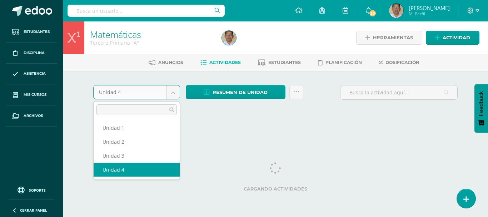
click at [173, 95] on body "Estudiantes Disciplina Asistencia Mis cursos Archivos Soporte Ayuda Reportar un…" at bounding box center [244, 66] width 488 height 133
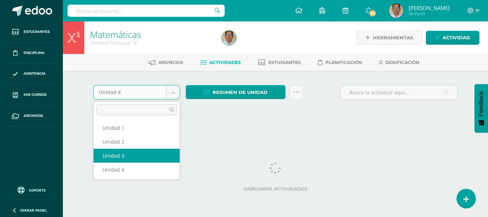
select select "Unidad 3"
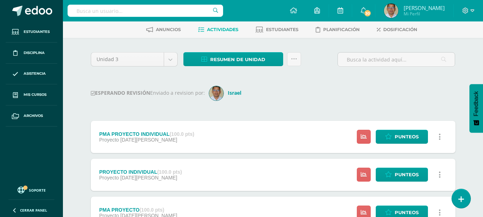
scroll to position [71, 0]
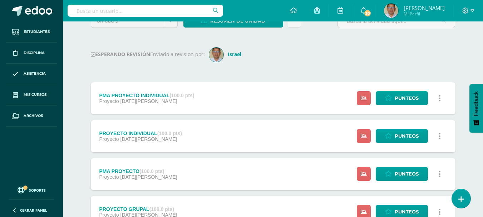
click at [170, 97] on div "PMA PROYECTO INDIVIDUAL (100.0 pts)" at bounding box center [146, 96] width 95 height 6
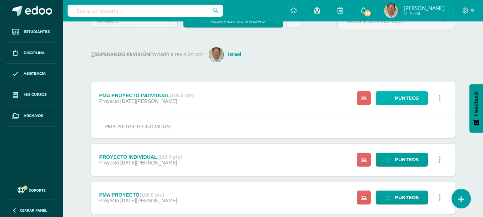
click at [411, 98] on span "Punteos" at bounding box center [406, 97] width 24 height 13
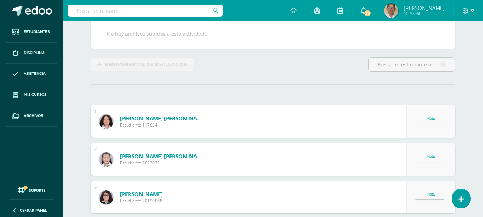
scroll to position [143, 0]
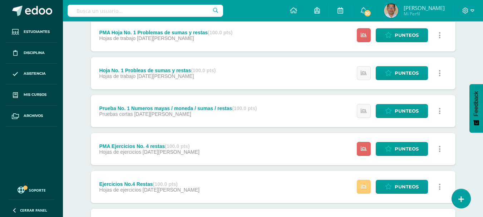
scroll to position [355, 0]
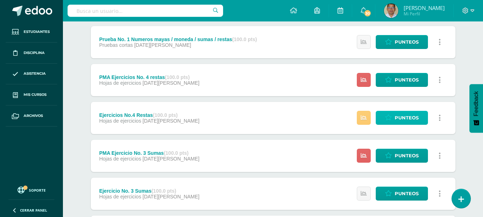
click at [405, 114] on span "Punteos" at bounding box center [406, 117] width 24 height 13
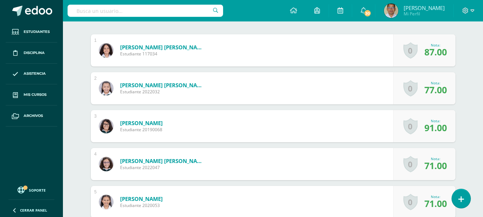
scroll to position [214, 0]
click at [431, 89] on span "77.00" at bounding box center [435, 89] width 23 height 12
click at [429, 89] on span "77.00" at bounding box center [435, 89] width 23 height 12
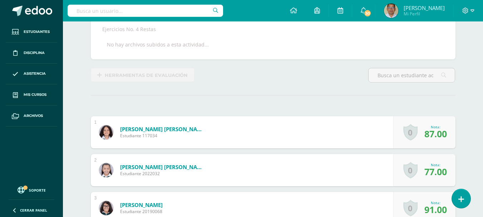
scroll to position [107, 0]
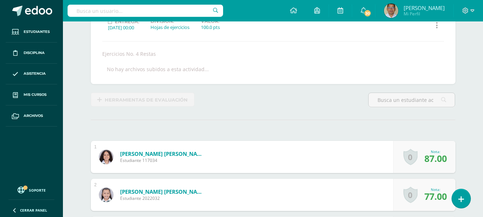
click at [429, 159] on span "87.00" at bounding box center [435, 158] width 23 height 12
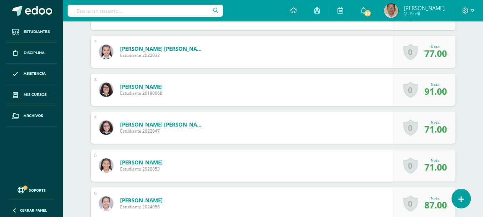
scroll to position [214, 0]
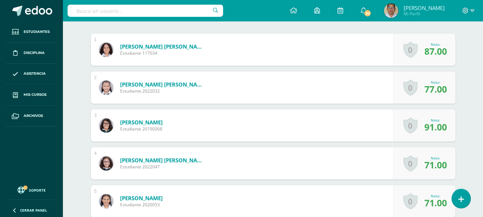
click at [429, 91] on span "77.00" at bounding box center [435, 89] width 23 height 12
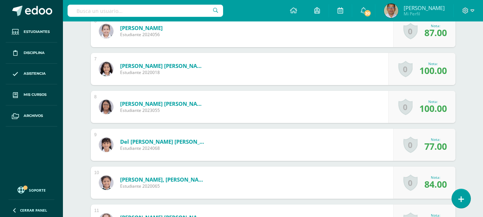
scroll to position [429, 0]
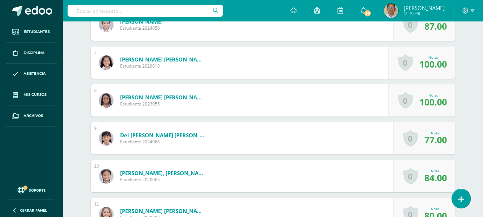
click at [434, 138] on span "77.00" at bounding box center [435, 140] width 23 height 12
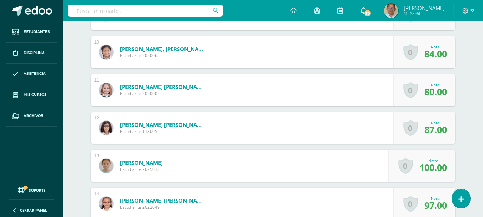
scroll to position [572, 0]
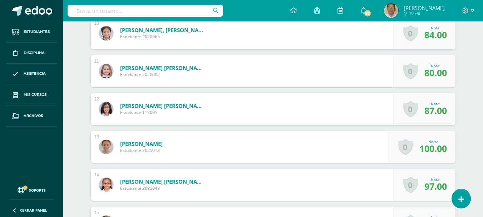
click at [430, 108] on span "87.00" at bounding box center [435, 110] width 23 height 12
click at [432, 145] on span "100.00" at bounding box center [433, 148] width 28 height 12
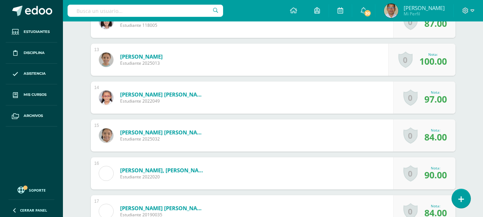
scroll to position [679, 0]
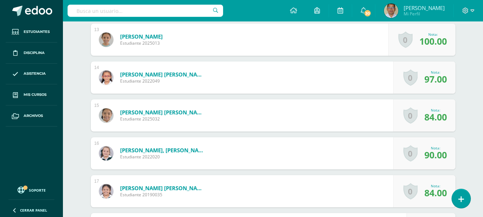
click at [427, 83] on span "97.00" at bounding box center [435, 79] width 23 height 12
drag, startPoint x: 427, startPoint y: 83, endPoint x: 428, endPoint y: 114, distance: 31.5
click at [427, 85] on span "97.00" at bounding box center [435, 79] width 23 height 12
click at [428, 116] on span "84.00" at bounding box center [435, 117] width 23 height 12
drag, startPoint x: 428, startPoint y: 116, endPoint x: 434, endPoint y: 156, distance: 41.2
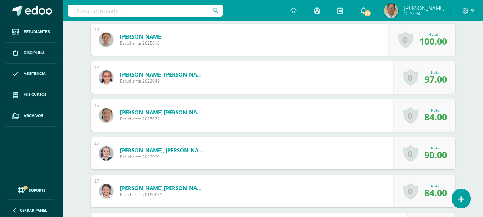
click at [428, 118] on span "84.00" at bounding box center [435, 117] width 23 height 12
click at [434, 156] on span "90.00" at bounding box center [435, 155] width 23 height 12
drag, startPoint x: 434, startPoint y: 156, endPoint x: 437, endPoint y: 190, distance: 34.5
click at [435, 164] on div "0 [GEOGRAPHIC_DATA] Logros obtenidos Aún no hay logros agregados Nota: 90.00" at bounding box center [424, 153] width 62 height 32
drag, startPoint x: 437, startPoint y: 190, endPoint x: 428, endPoint y: 172, distance: 20.9
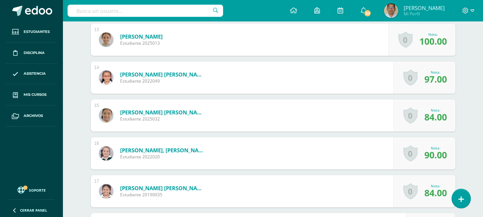
click at [437, 190] on span "84.00" at bounding box center [435, 193] width 23 height 12
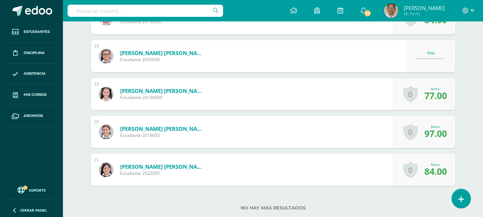
scroll to position [858, 0]
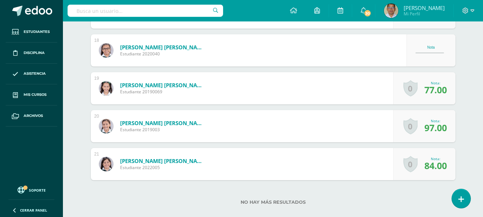
click at [431, 163] on span "84.00" at bounding box center [435, 165] width 23 height 12
click at [432, 120] on div "Nota:" at bounding box center [435, 120] width 23 height 5
click at [431, 92] on span "77.00" at bounding box center [435, 90] width 23 height 12
